Goal: Find specific page/section: Find specific page/section

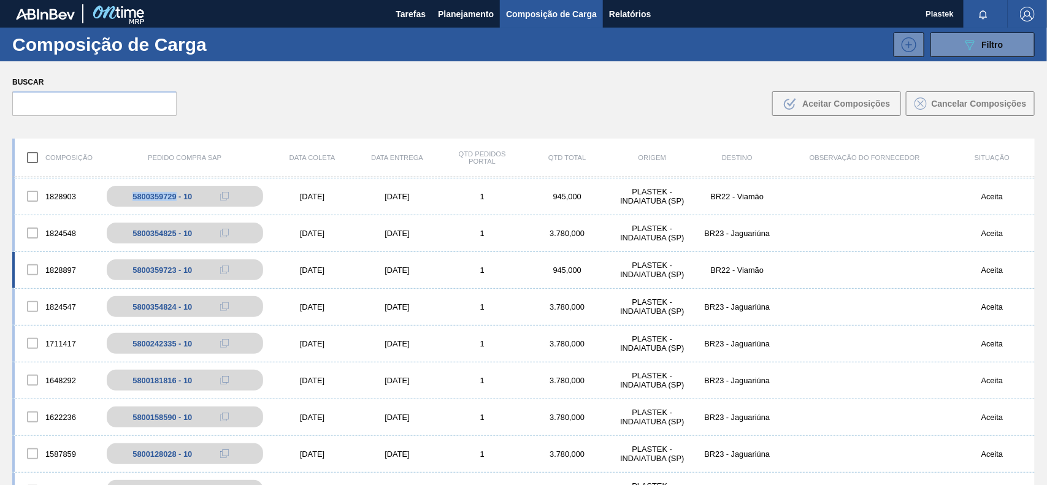
scroll to position [77, 0]
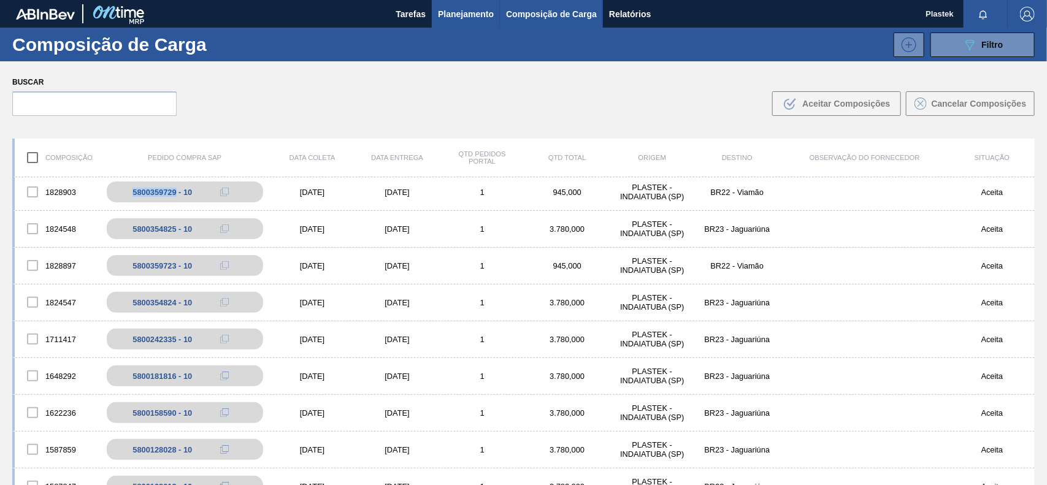
click at [452, 11] on span "Planejamento" at bounding box center [466, 14] width 56 height 15
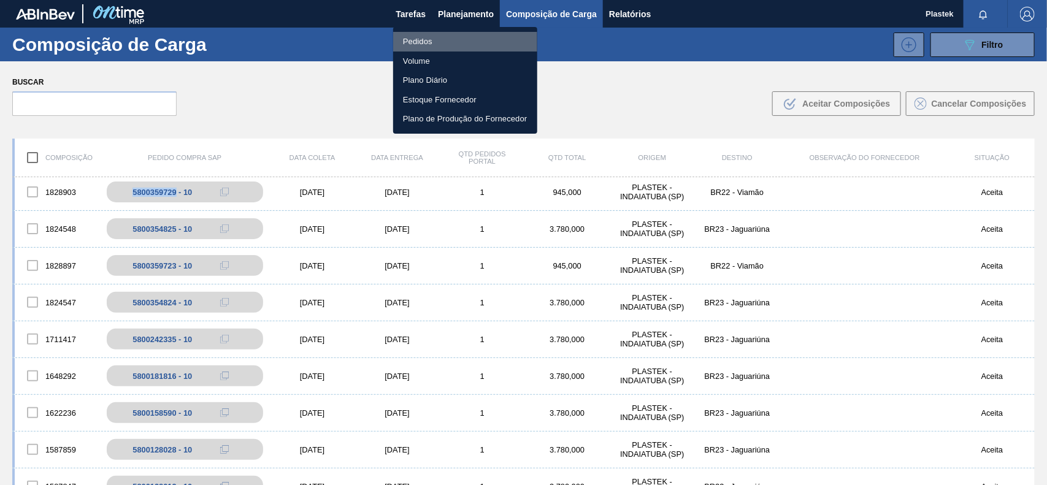
drag, startPoint x: 430, startPoint y: 37, endPoint x: 459, endPoint y: 154, distance: 120.7
click at [429, 37] on li "Pedidos" at bounding box center [465, 42] width 144 height 20
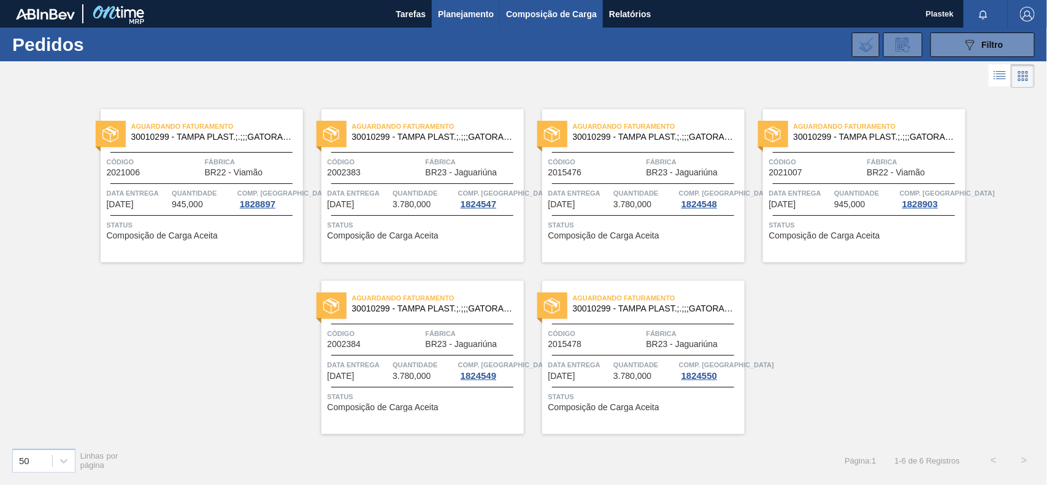
click at [556, 5] on button "Composição de Carga" at bounding box center [551, 14] width 103 height 28
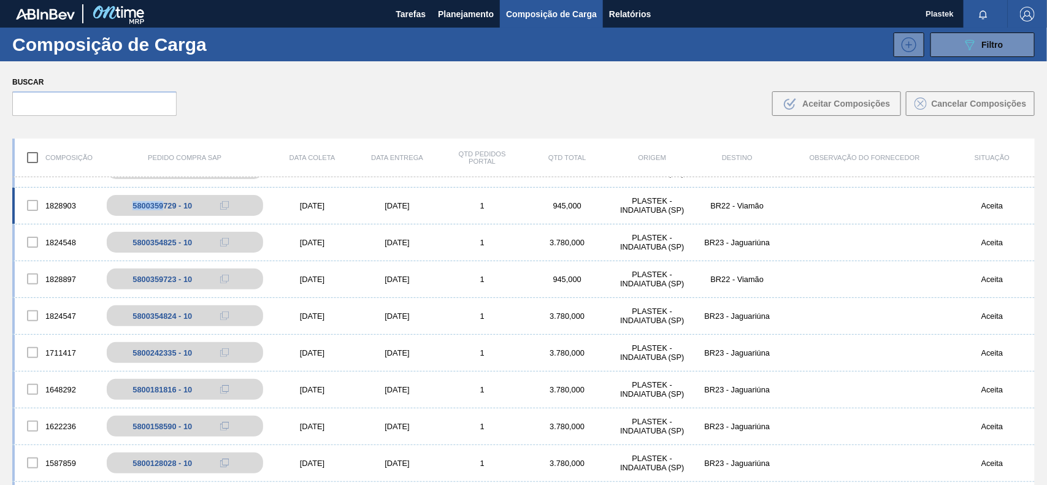
scroll to position [60, 0]
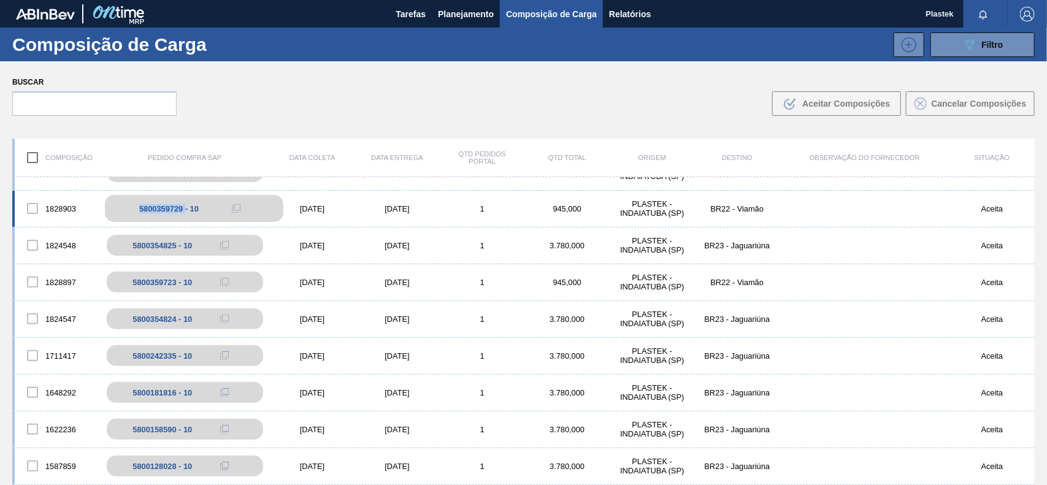
drag, startPoint x: 138, startPoint y: 191, endPoint x: 185, endPoint y: 210, distance: 50.3
click at [185, 210] on div "5800359729 - 10" at bounding box center [194, 208] width 178 height 27
copy div "5800359729"
